Goal: Check status: Check status

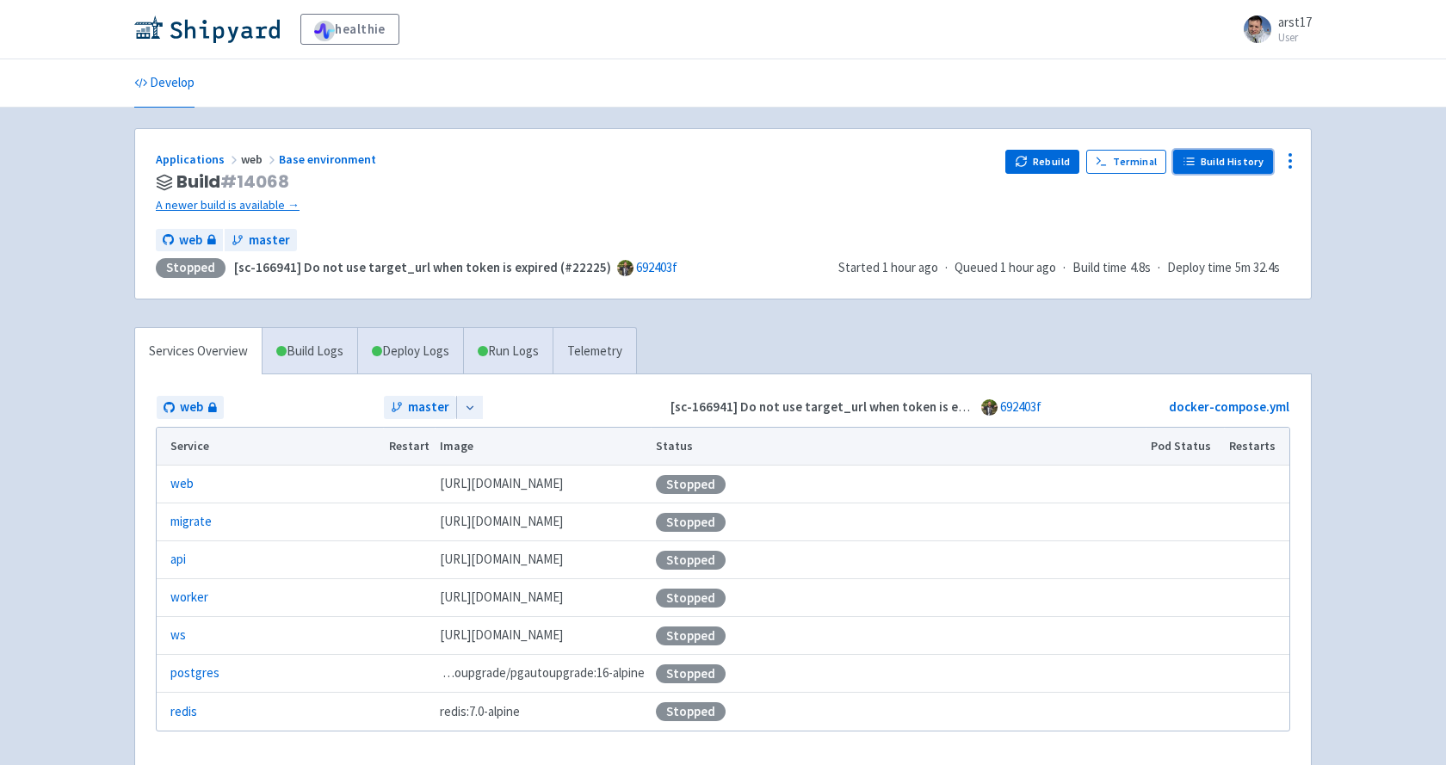
click at [1225, 152] on link "Build History" at bounding box center [1223, 162] width 100 height 24
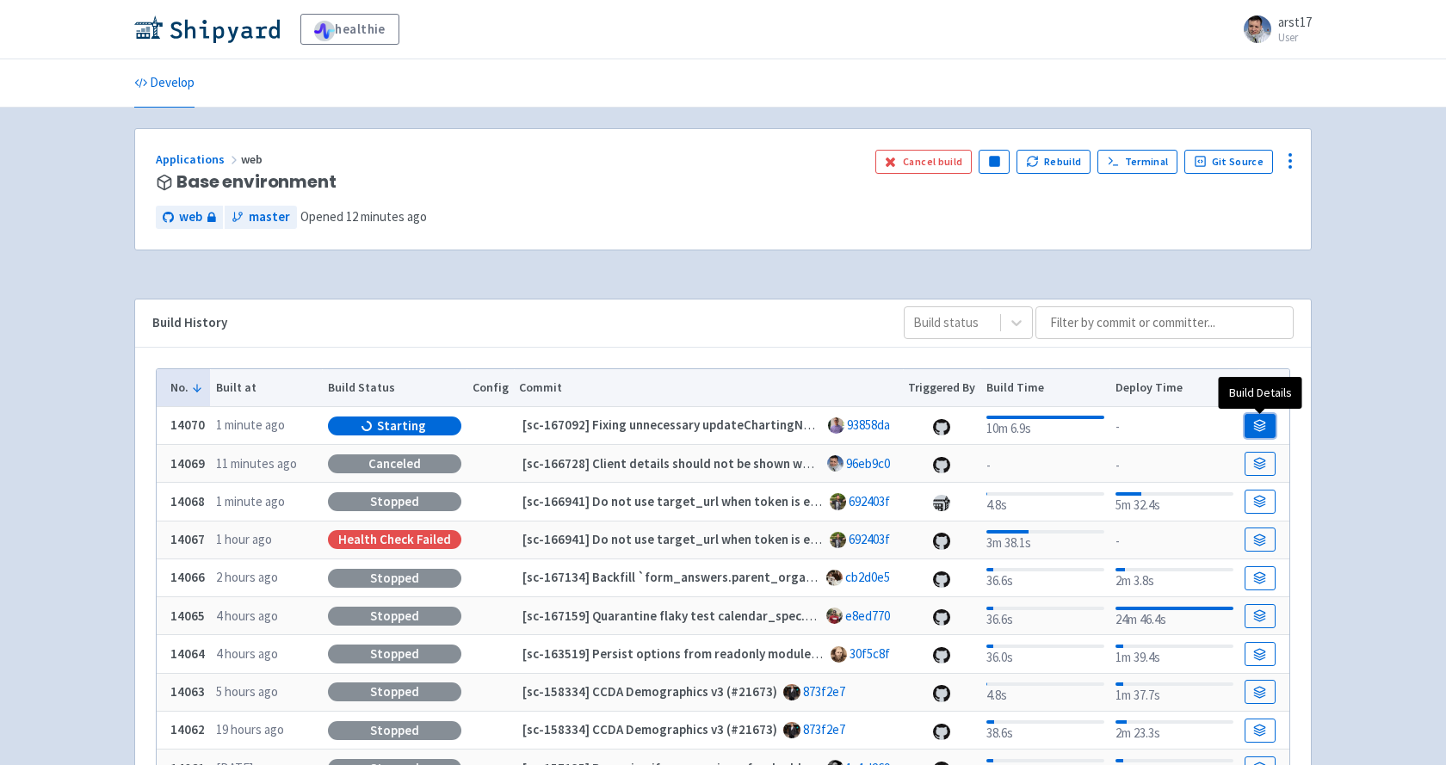
click at [1262, 424] on icon at bounding box center [1259, 425] width 13 height 13
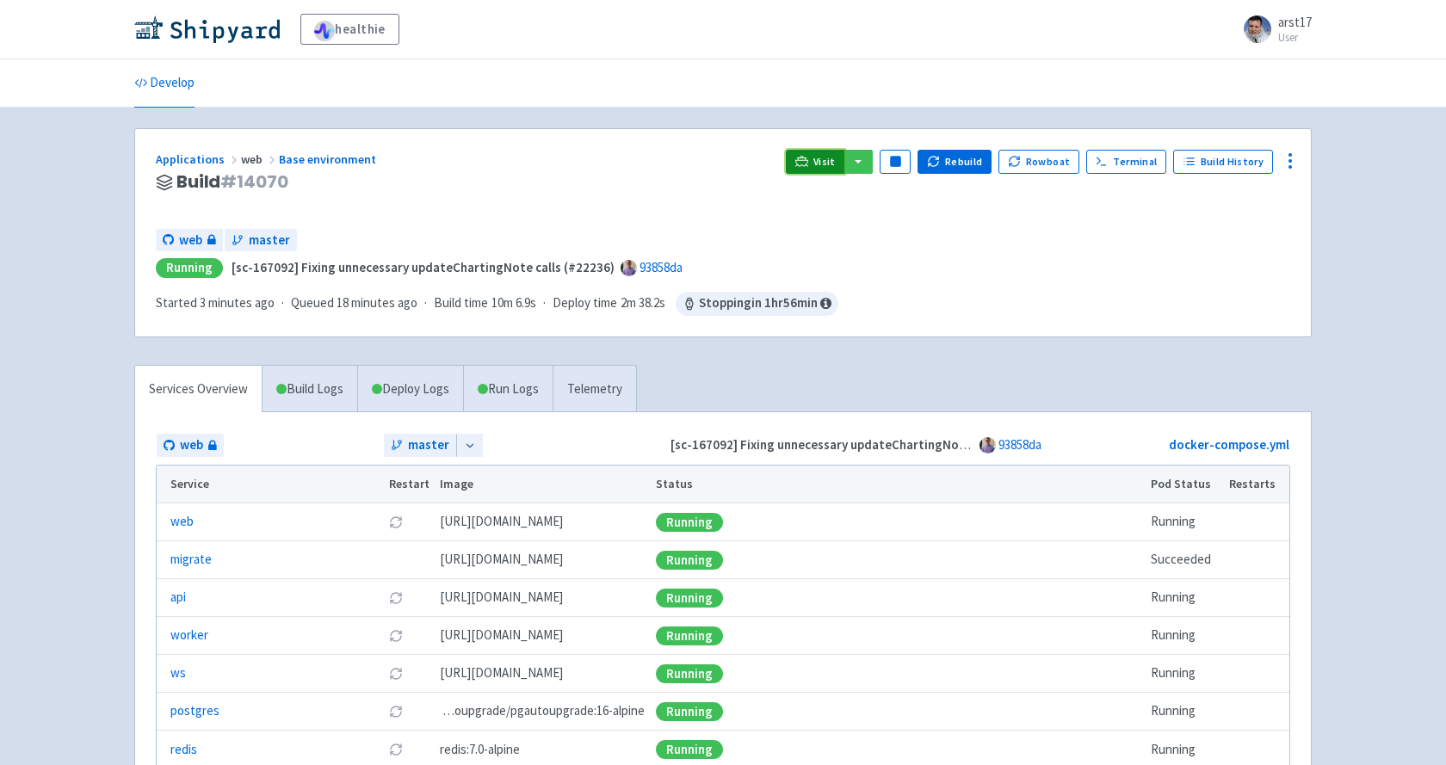
click at [807, 154] on link "Visit" at bounding box center [815, 162] width 59 height 24
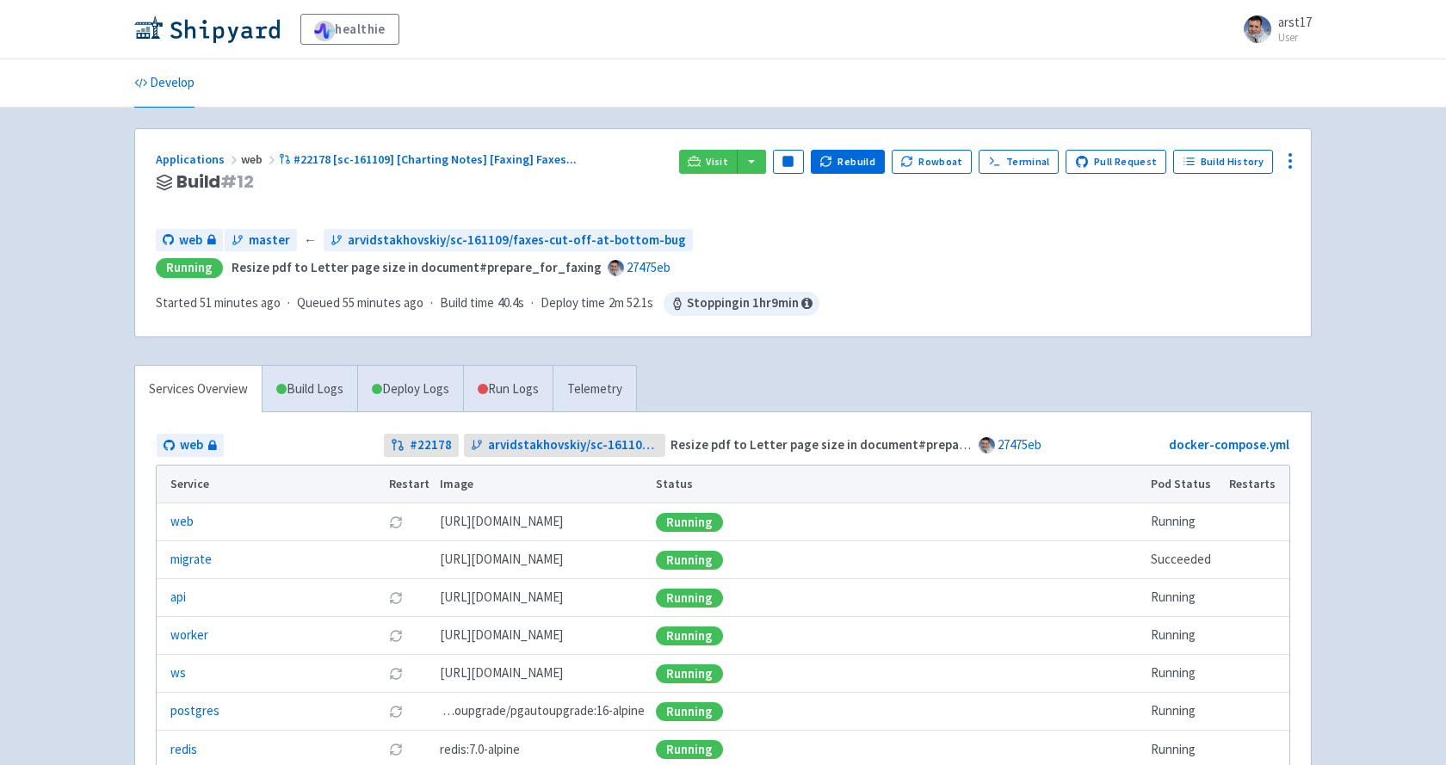
click at [1046, 304] on div "web master ← arvidstakhovskiy/sc-161109/faxes-cut-off-at-bottom-bug Running Res…" at bounding box center [723, 272] width 1134 height 87
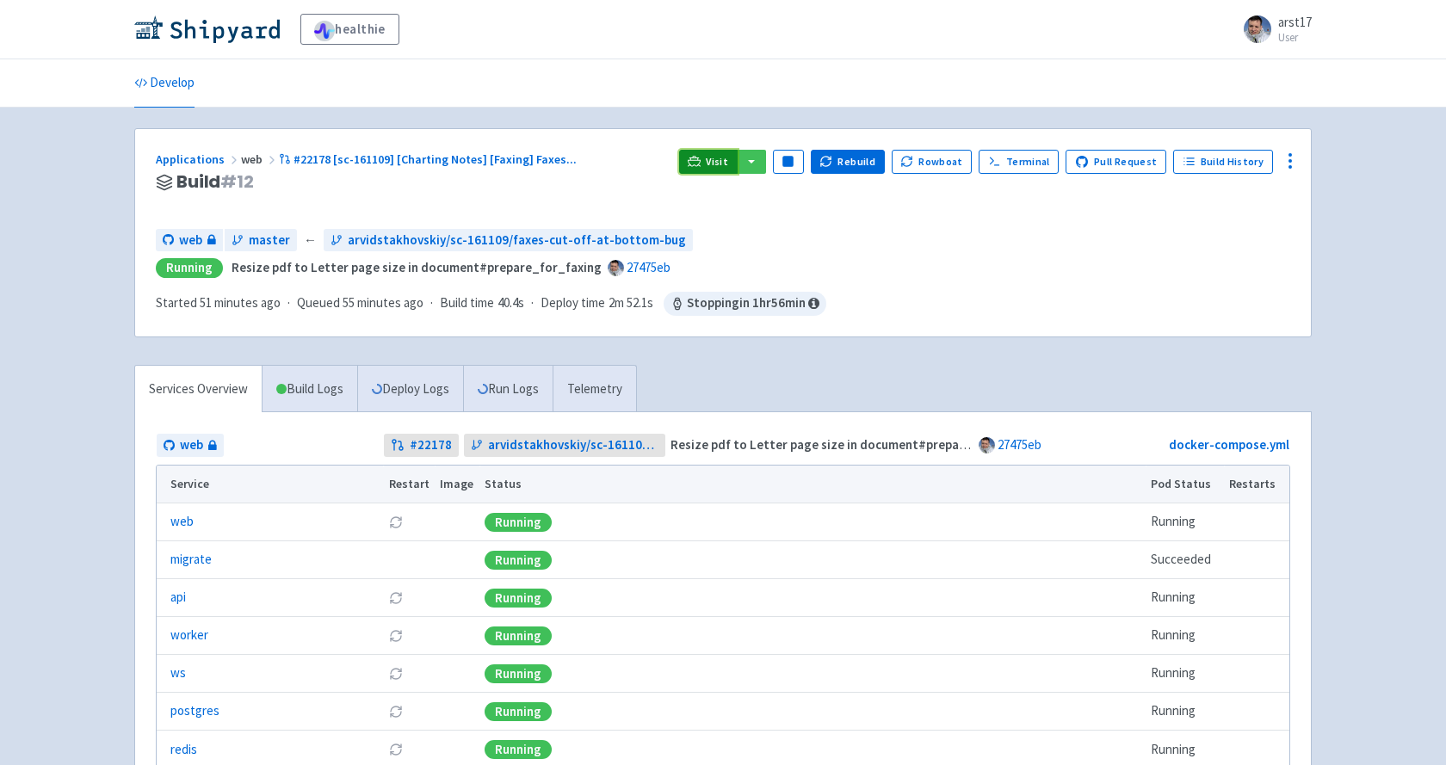
click at [700, 167] on icon at bounding box center [694, 161] width 13 height 13
click at [1214, 154] on link "Build History" at bounding box center [1223, 162] width 100 height 24
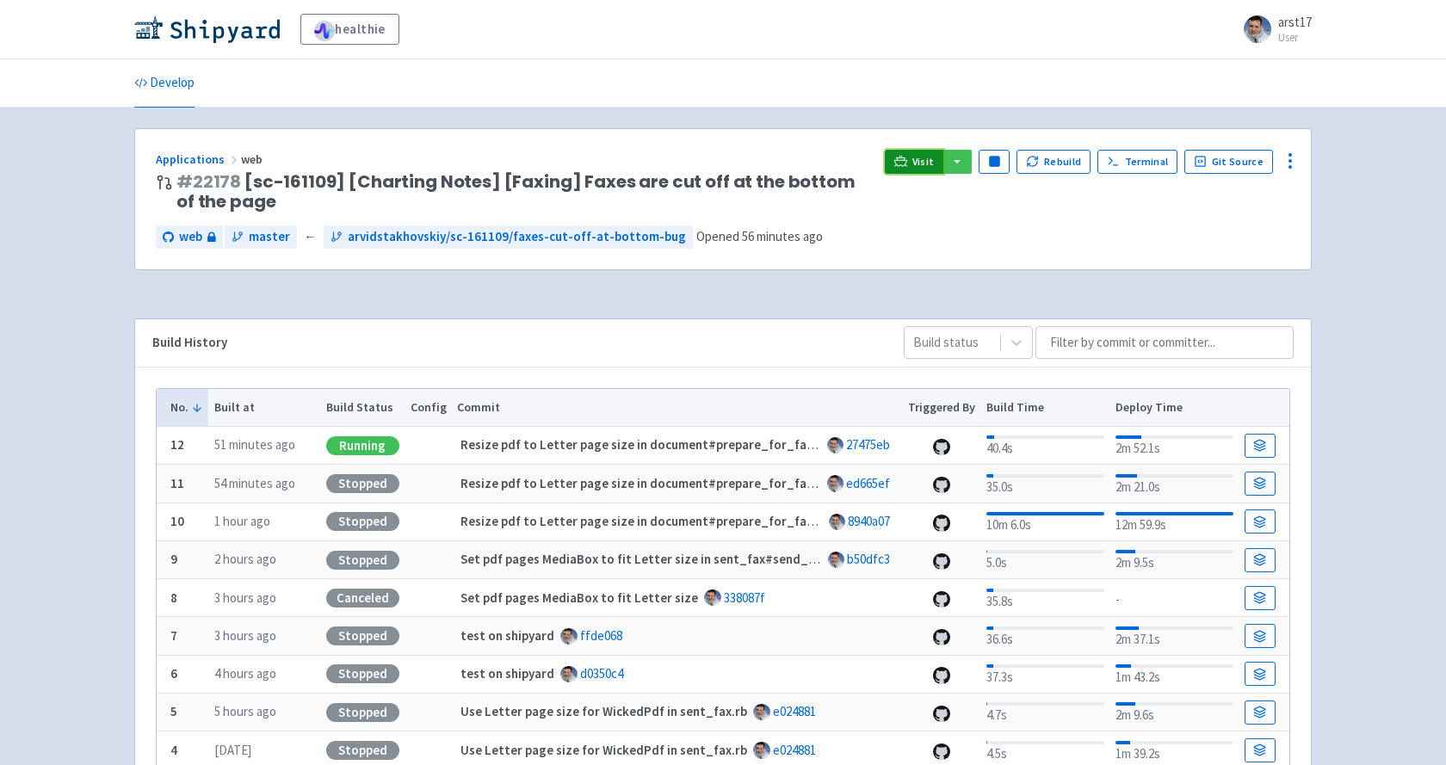
click at [898, 155] on link "Visit" at bounding box center [914, 162] width 59 height 24
click at [833, 312] on div "Applications web # 22178 [sc-161109] [Charting Notes] [Faxing] Faxes are cut of…" at bounding box center [722, 527] width 1177 height 799
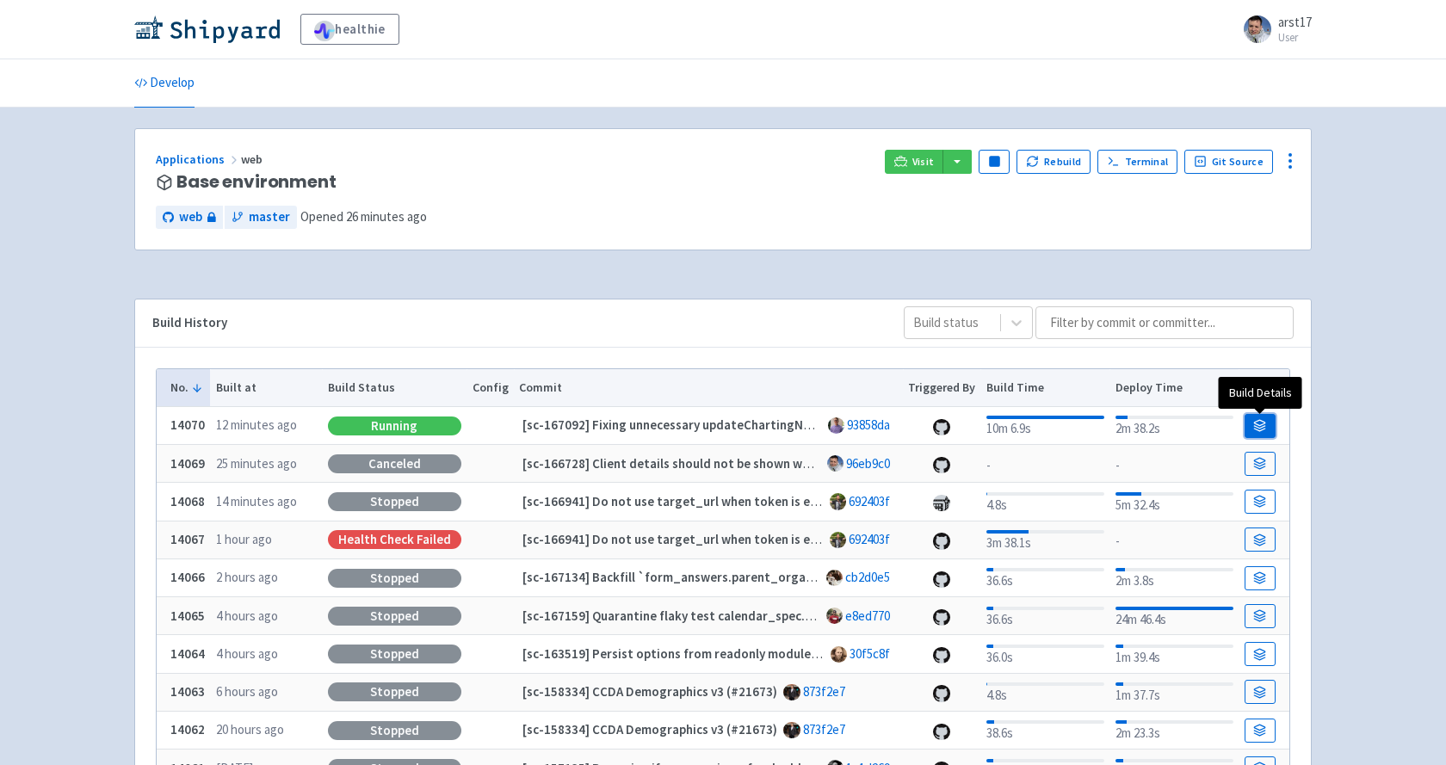
click at [1266, 427] on icon at bounding box center [1259, 425] width 13 height 13
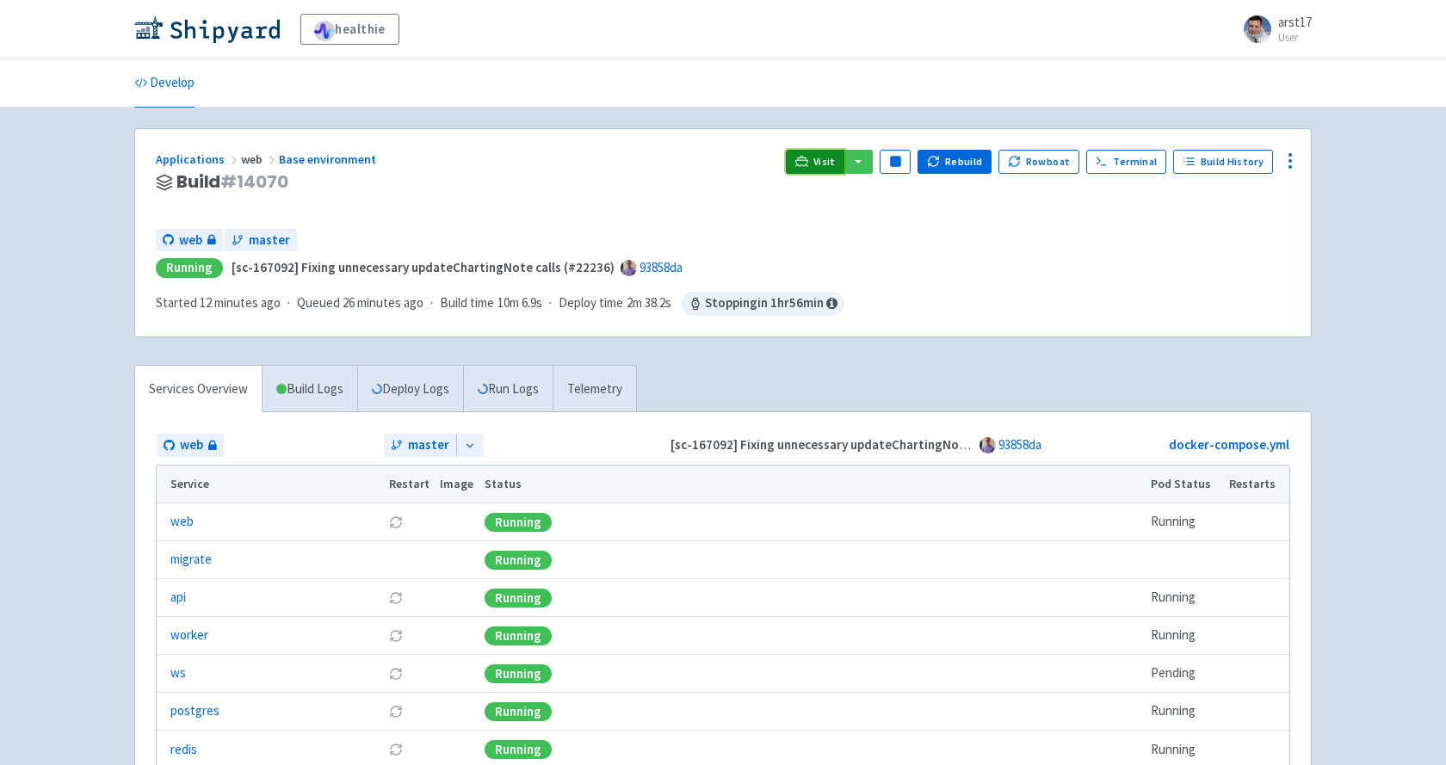
click at [808, 157] on icon at bounding box center [801, 161] width 13 height 13
